Goal: Check status: Check status

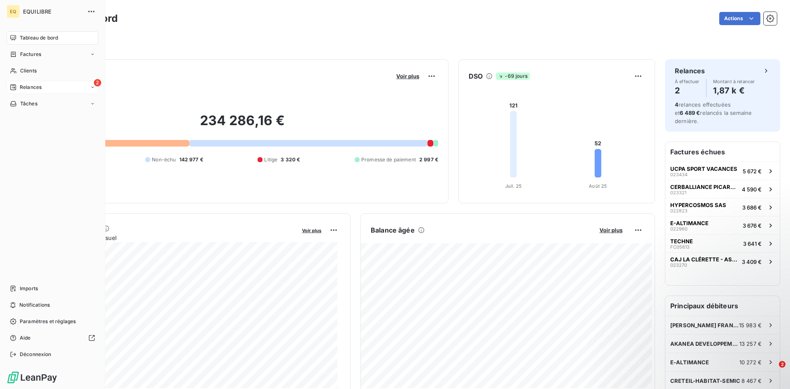
click at [68, 87] on div "2 Relances" at bounding box center [53, 87] width 92 height 13
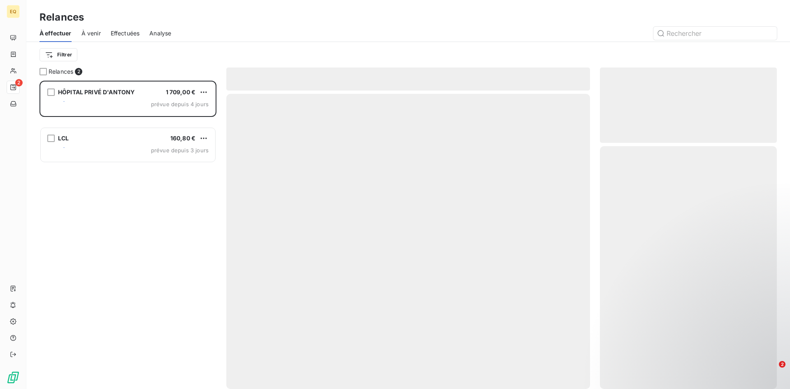
scroll to position [302, 171]
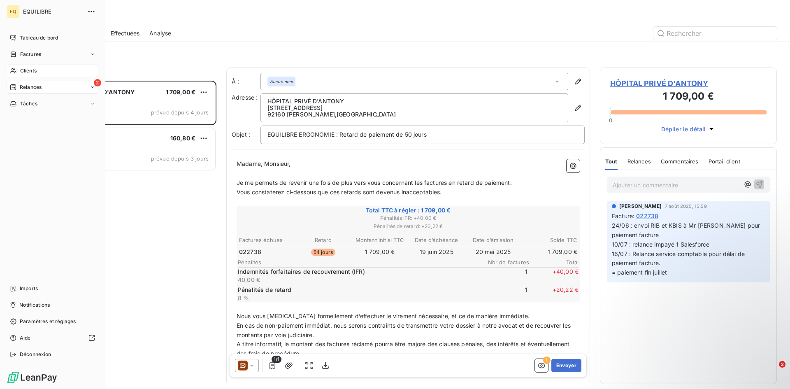
click at [41, 69] on div "Clients" at bounding box center [53, 70] width 92 height 13
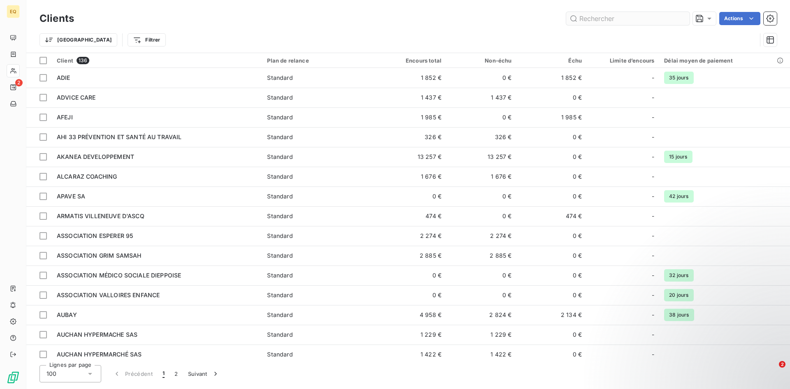
click at [619, 22] on input "text" at bounding box center [629, 18] width 124 height 13
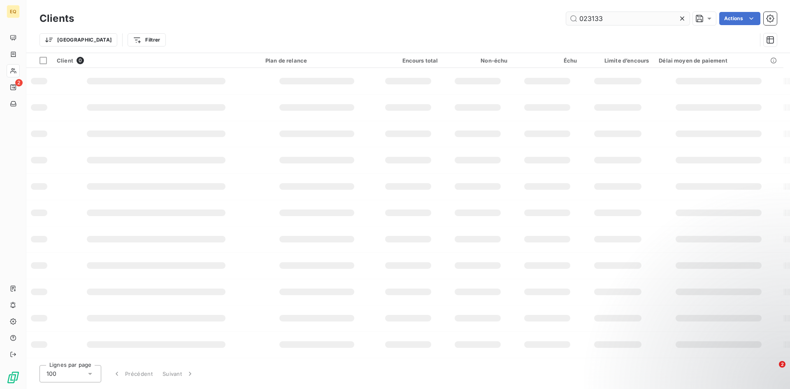
type input "023133"
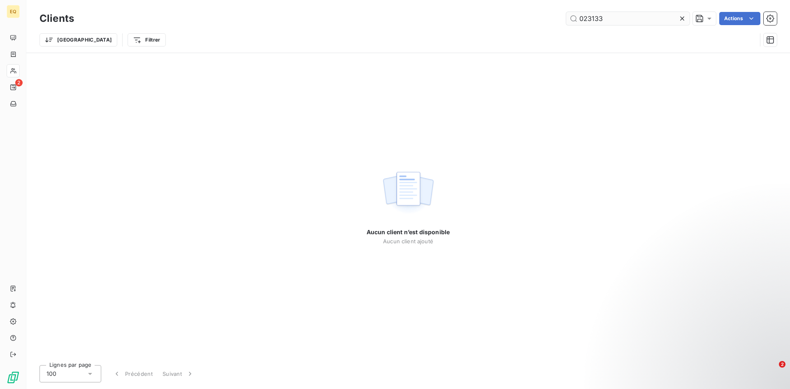
click at [638, 23] on input "023133" at bounding box center [629, 18] width 124 height 13
click at [637, 22] on input "023133" at bounding box center [629, 18] width 124 height 13
click at [680, 18] on icon at bounding box center [683, 18] width 8 height 8
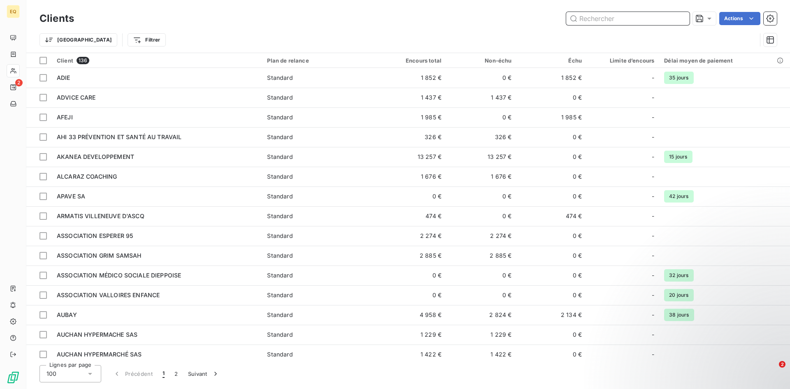
click at [599, 21] on input "text" at bounding box center [629, 18] width 124 height 13
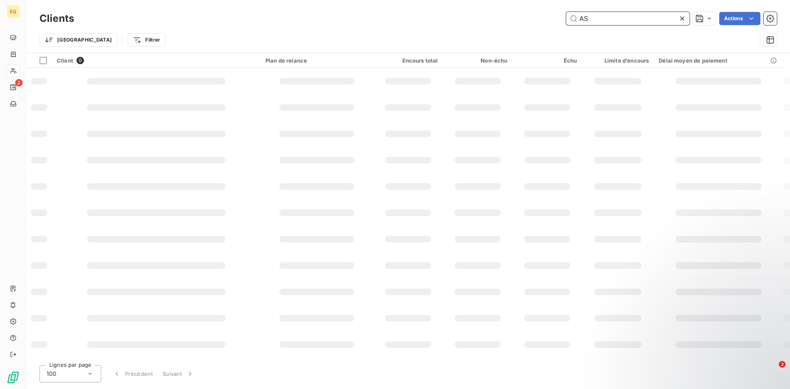
type input "A"
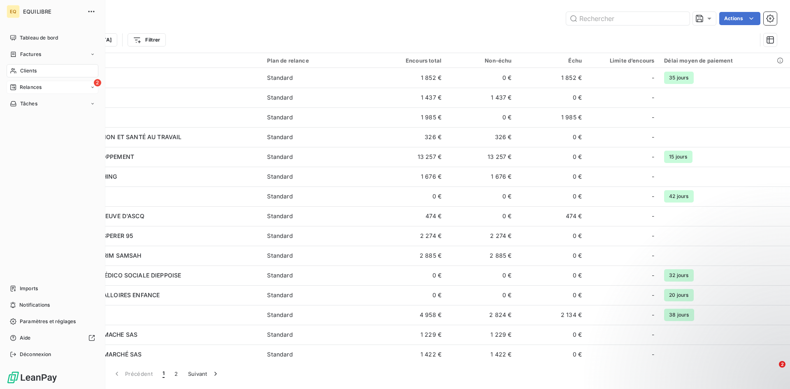
click at [56, 89] on div "2 Relances" at bounding box center [53, 87] width 92 height 13
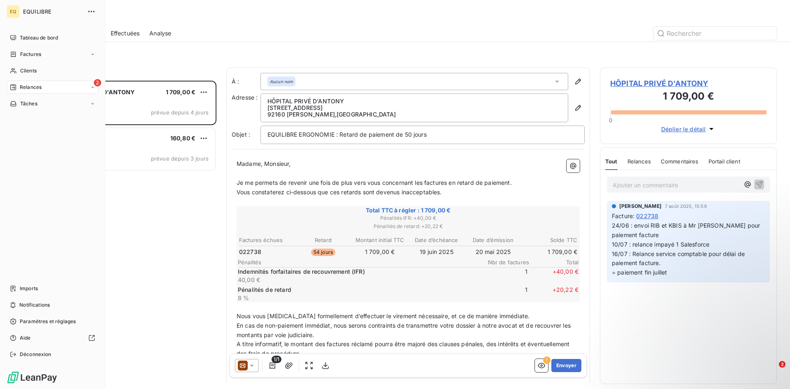
scroll to position [302, 171]
click at [48, 114] on div "À venir" at bounding box center [57, 120] width 82 height 13
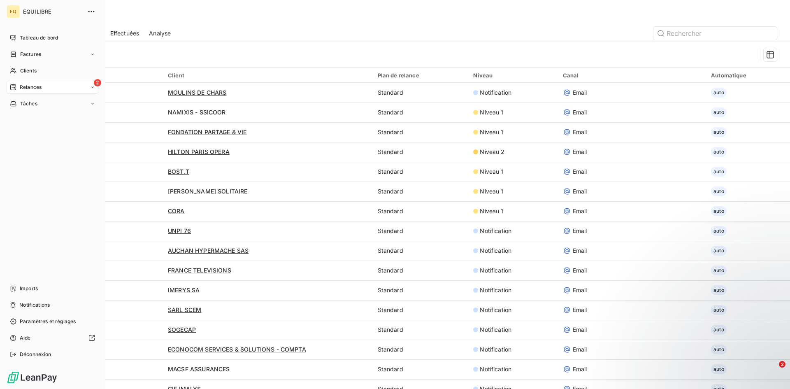
click at [56, 91] on div "2 Relances" at bounding box center [53, 87] width 92 height 13
click at [50, 133] on div "Effectuées" at bounding box center [57, 136] width 82 height 13
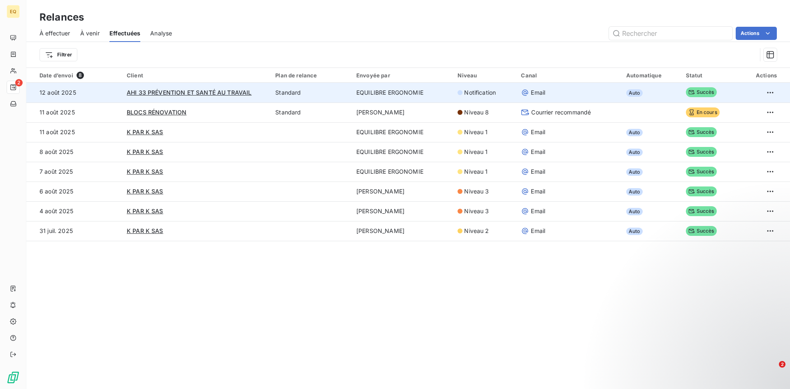
click at [535, 94] on span "Email" at bounding box center [538, 93] width 14 height 8
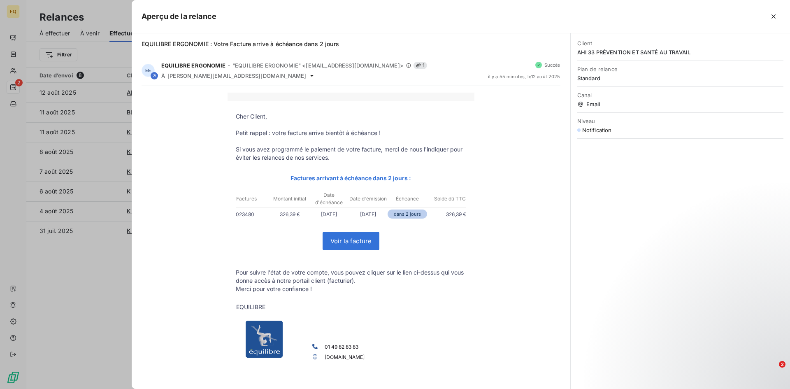
drag, startPoint x: 49, startPoint y: 162, endPoint x: 3, endPoint y: 97, distance: 79.7
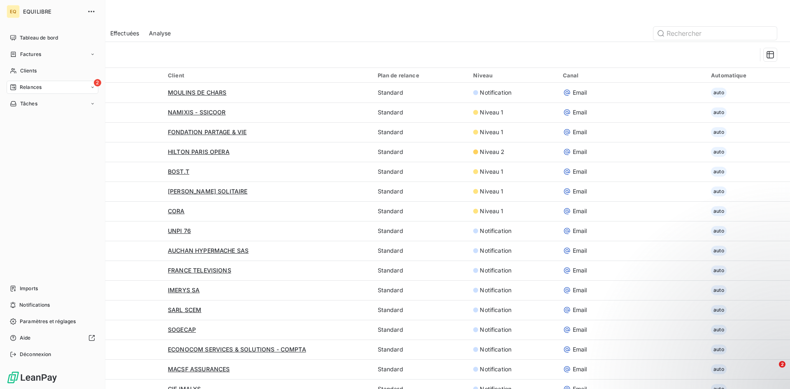
click at [67, 91] on div "2 Relances" at bounding box center [53, 87] width 92 height 13
click at [55, 119] on div "À venir" at bounding box center [57, 120] width 82 height 13
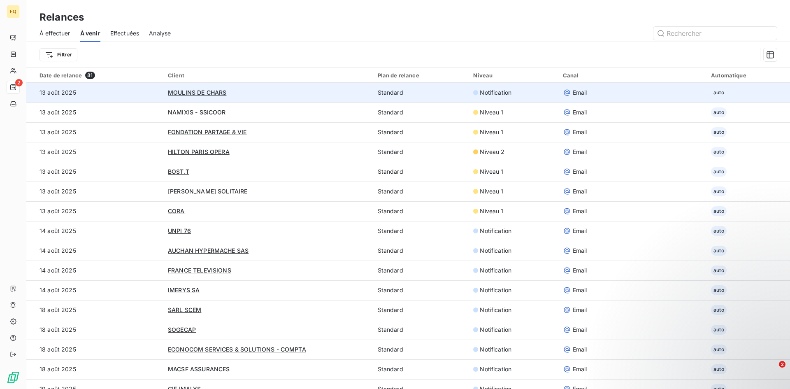
click at [573, 91] on span "Email" at bounding box center [580, 93] width 14 height 8
click at [574, 91] on span "Email" at bounding box center [580, 93] width 14 height 8
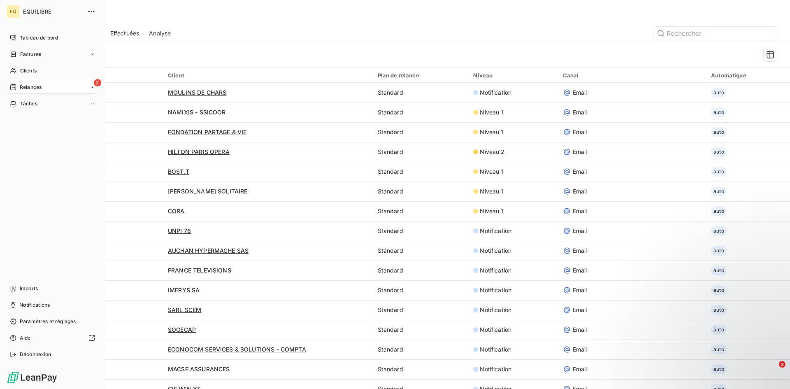
click at [38, 91] on div "2 Relances" at bounding box center [53, 87] width 92 height 13
click at [38, 137] on span "Effectuées" at bounding box center [33, 136] width 26 height 7
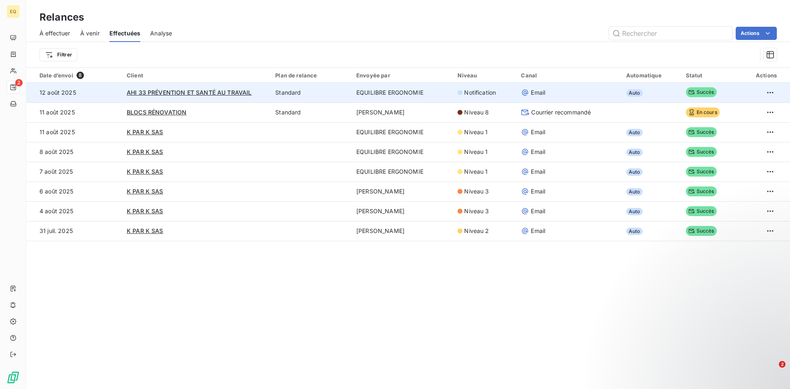
click at [532, 91] on span "Email" at bounding box center [538, 93] width 14 height 8
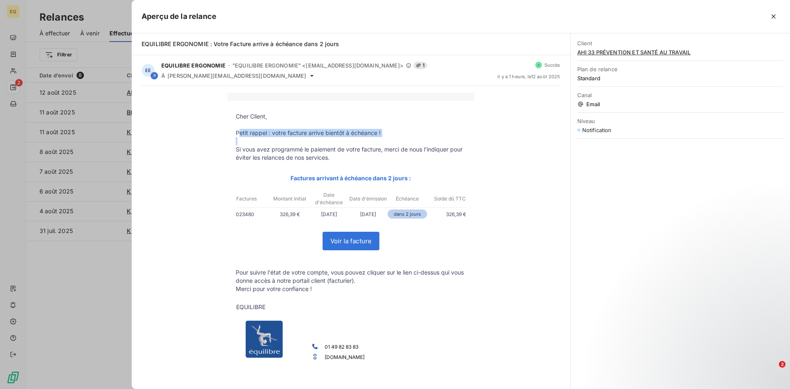
drag, startPoint x: 236, startPoint y: 132, endPoint x: 280, endPoint y: 140, distance: 44.5
click at [280, 140] on tbody "Cher Client, Petit rappel : votre facture arrive bientôt à échéance ! Si vous a…" at bounding box center [351, 249] width 247 height 275
click at [256, 136] on p "Petit rappel : votre facture arrive bientôt à échéance !" at bounding box center [351, 133] width 231 height 8
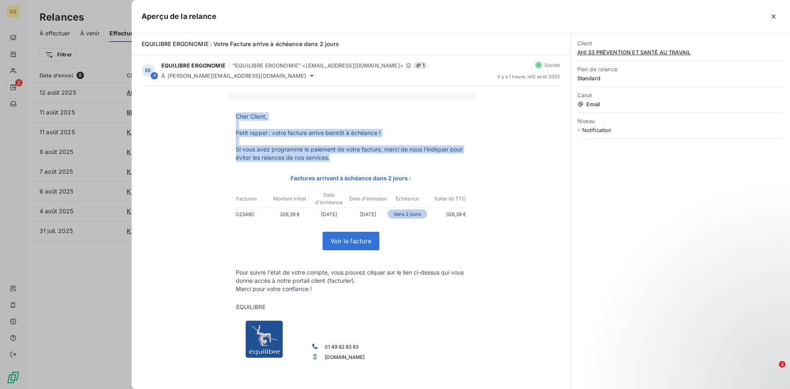
drag, startPoint x: 233, startPoint y: 116, endPoint x: 332, endPoint y: 156, distance: 106.6
click at [332, 156] on tbody "Cher Client, Petit rappel : votre facture arrive bientôt à échéance ! Si vous a…" at bounding box center [351, 249] width 247 height 275
copy tbody "Cher Client, Petit rappel : votre facture arrive bientôt à échéance ! Si vous a…"
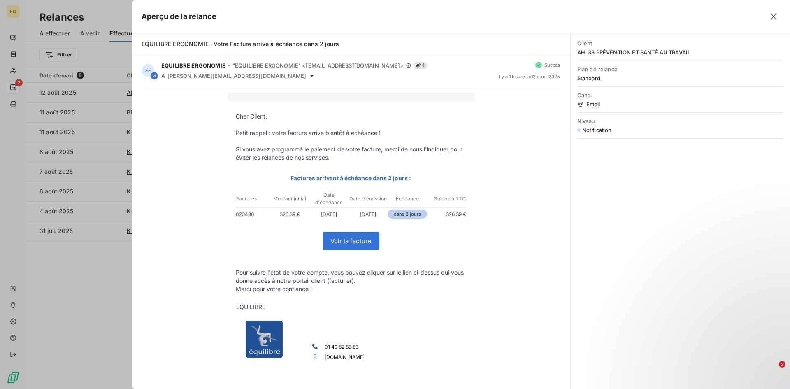
click at [471, 303] on td "EQUILIBRE 01 49 82 83 83 [DOMAIN_NAME]" at bounding box center [351, 340] width 247 height 78
drag, startPoint x: 236, startPoint y: 250, endPoint x: 230, endPoint y: 248, distance: 6.0
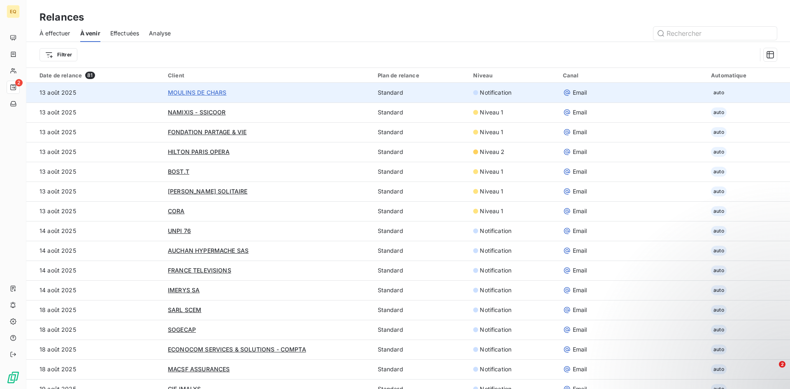
click at [191, 94] on span "MOULINS DE CHARS" at bounding box center [197, 92] width 58 height 7
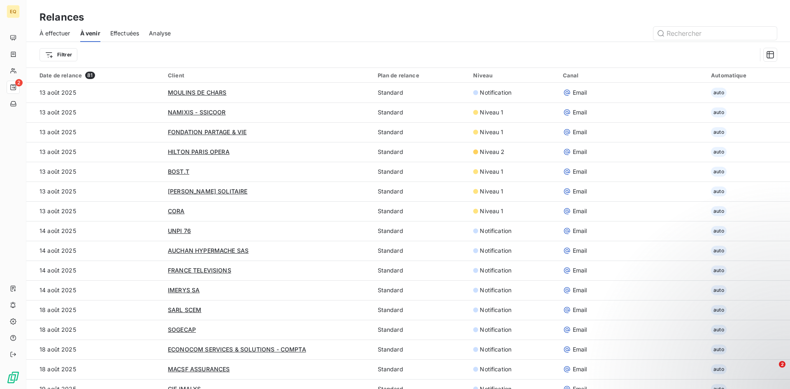
click at [679, 19] on div "Relances" at bounding box center [408, 17] width 764 height 15
click at [683, 28] on input "text" at bounding box center [716, 33] width 124 height 13
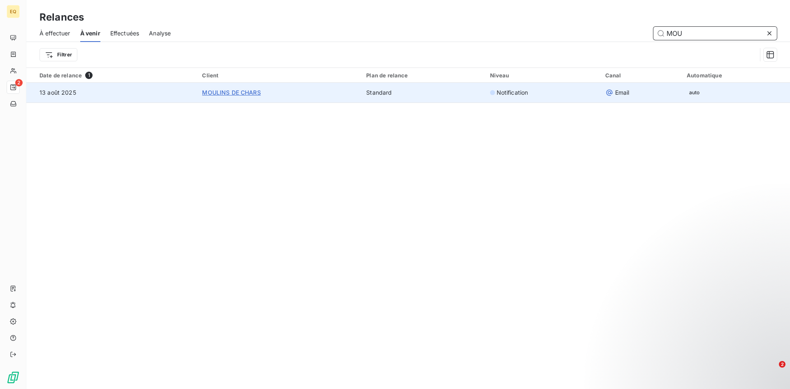
type input "MOU"
click at [220, 95] on span "MOULINS DE CHARS" at bounding box center [231, 92] width 58 height 7
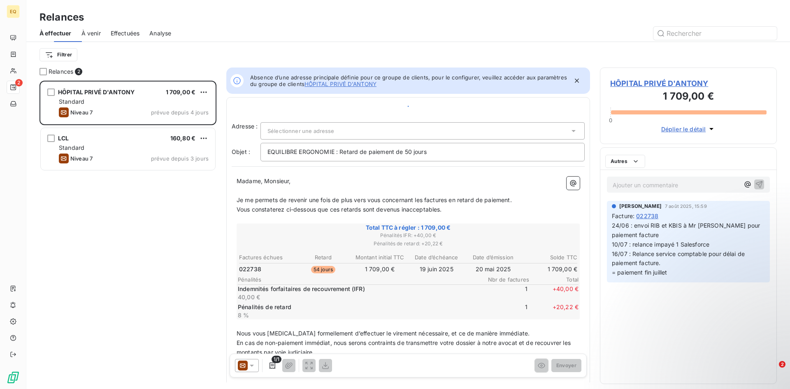
scroll to position [302, 171]
